Goal: Information Seeking & Learning: Check status

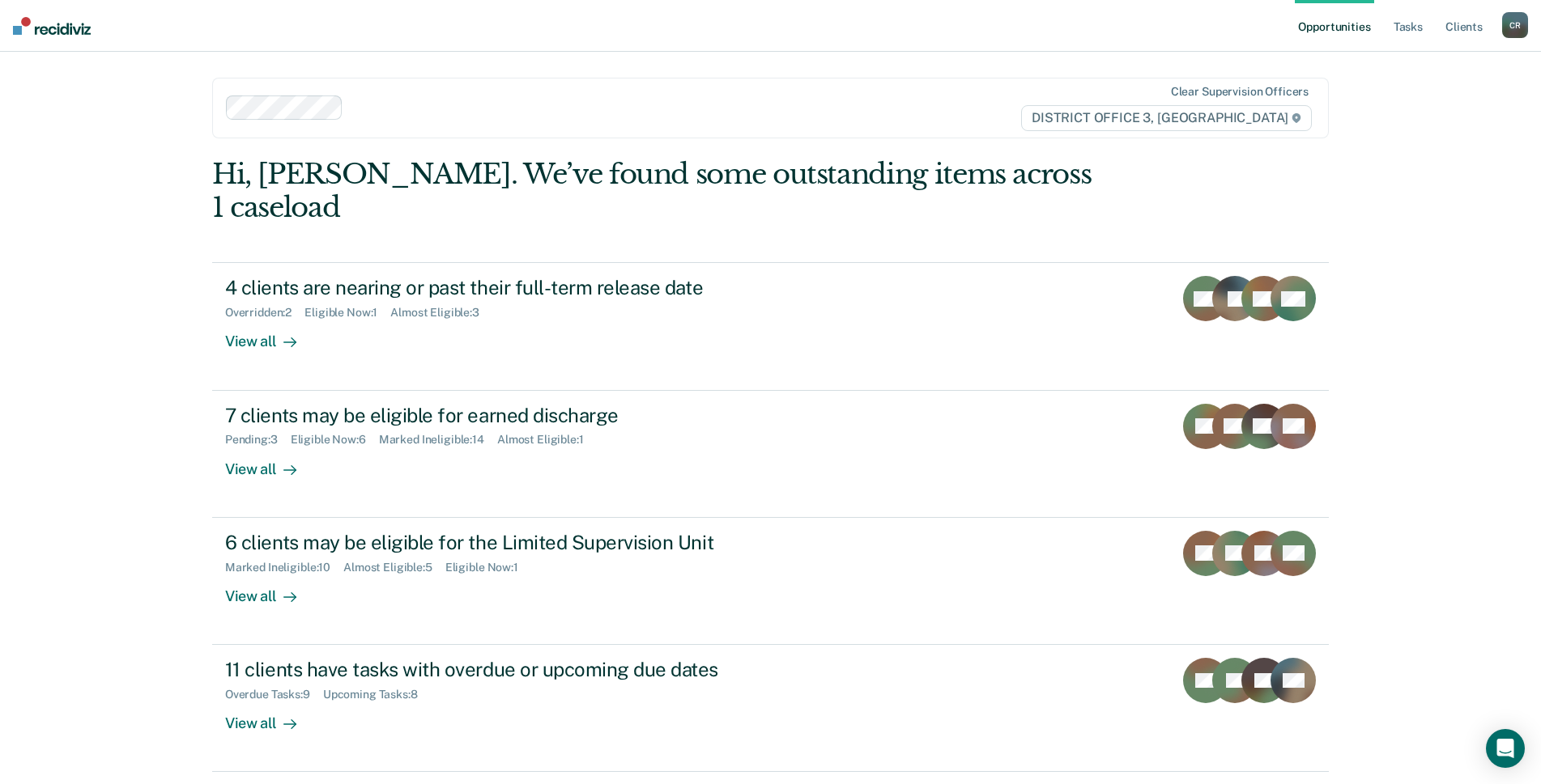
click at [1345, 30] on link "Opportunities" at bounding box center [1334, 26] width 79 height 52
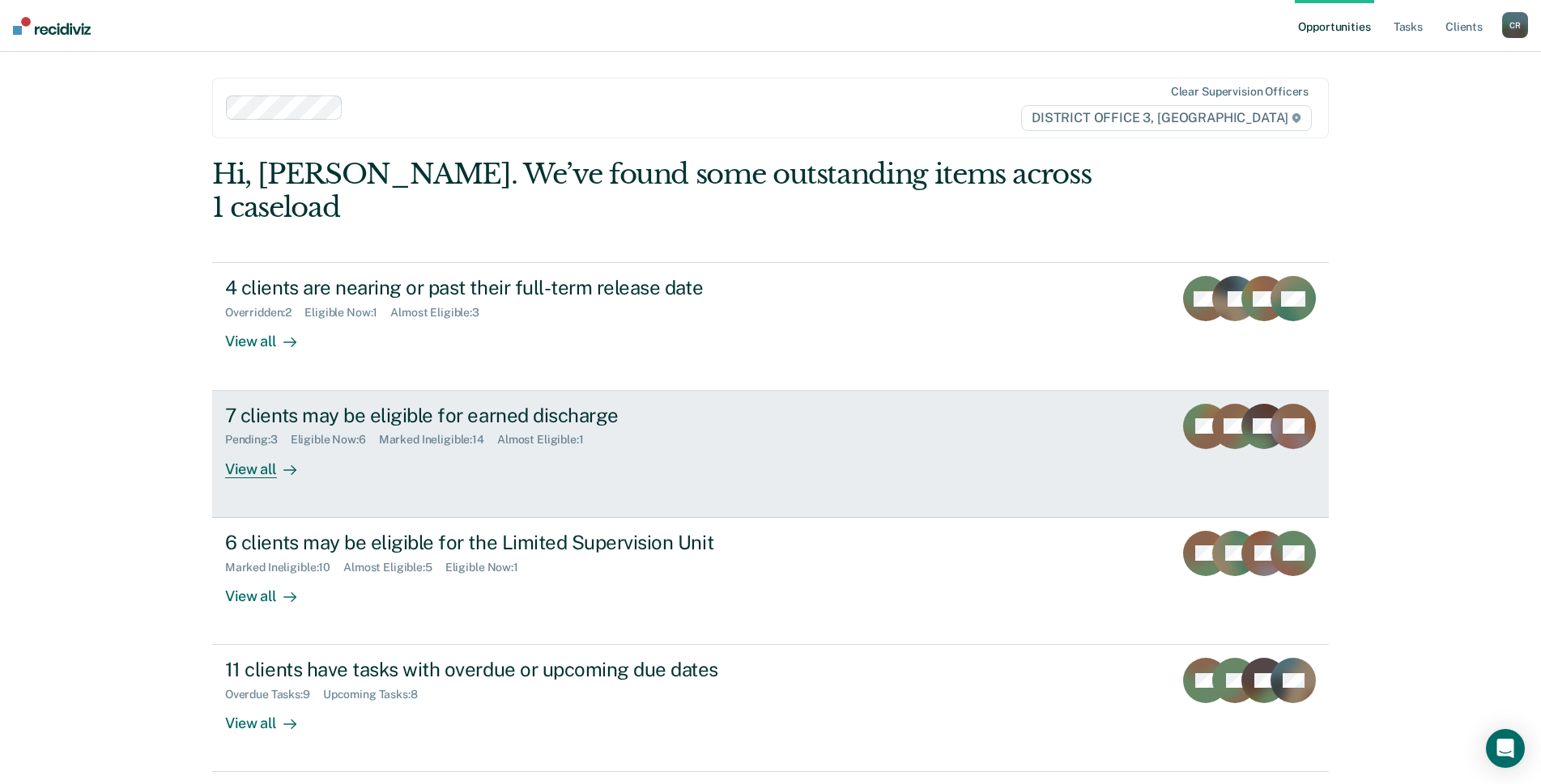
click at [640, 457] on link "7 clients may be eligible for earned discharge Pending : 3 Eligible Now : 6 Mar…" at bounding box center [770, 454] width 1117 height 127
